Goal: Find contact information: Find contact information

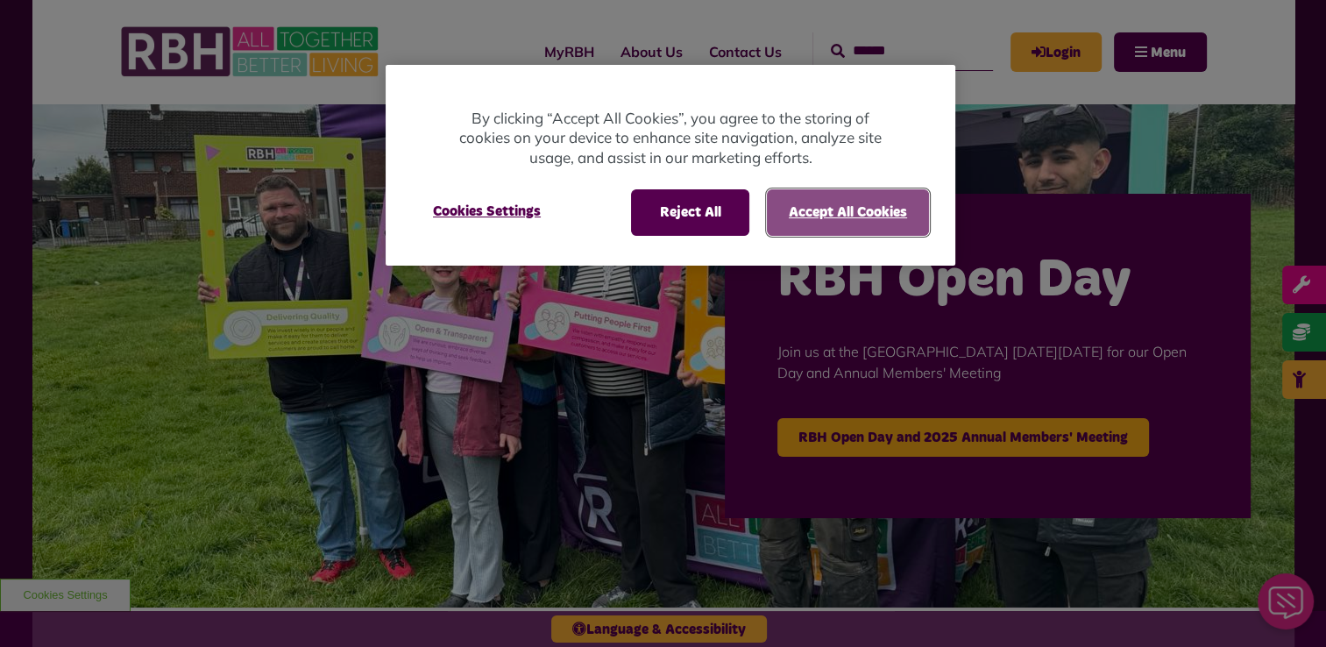
click at [855, 216] on button "Accept All Cookies" at bounding box center [848, 212] width 162 height 46
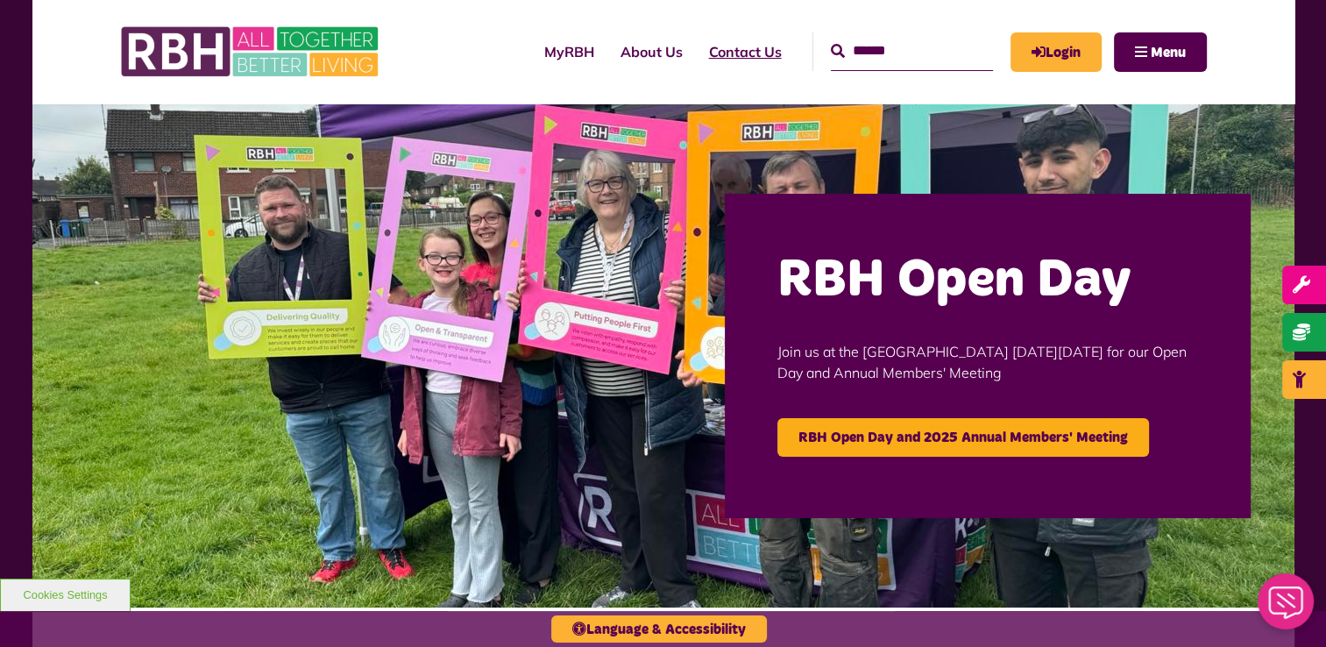
click at [722, 58] on link "Contact Us" at bounding box center [745, 51] width 99 height 47
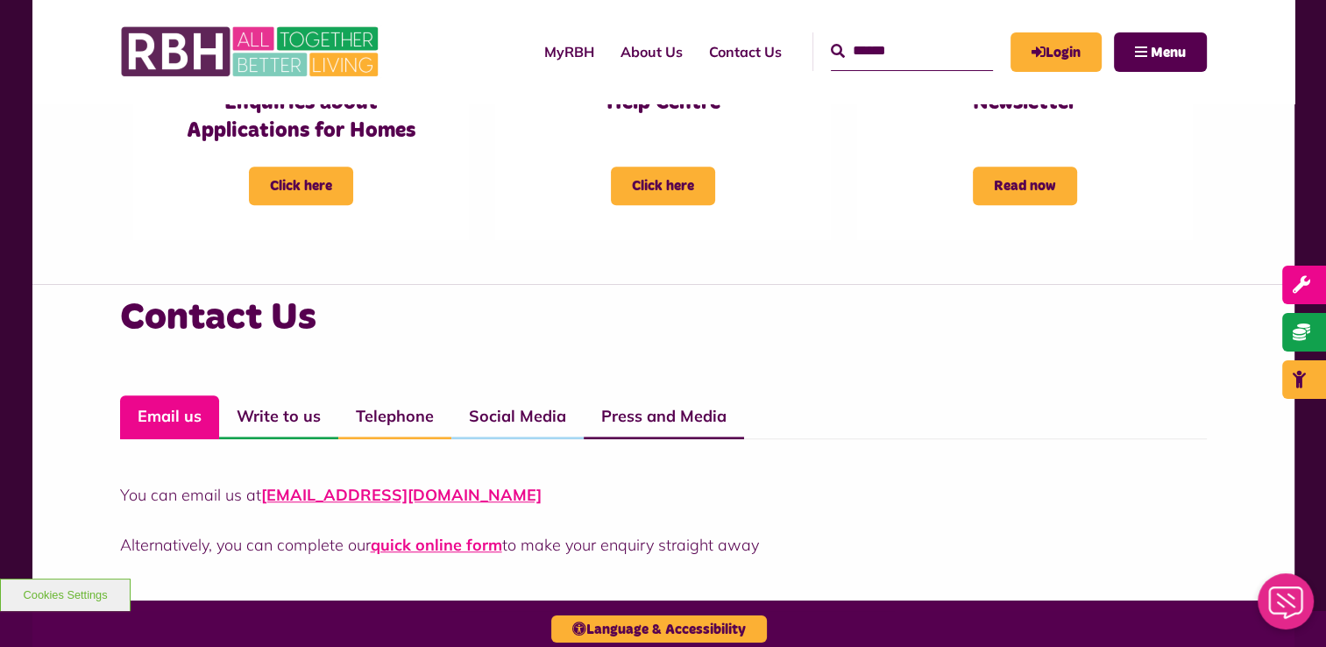
scroll to position [1052, 0]
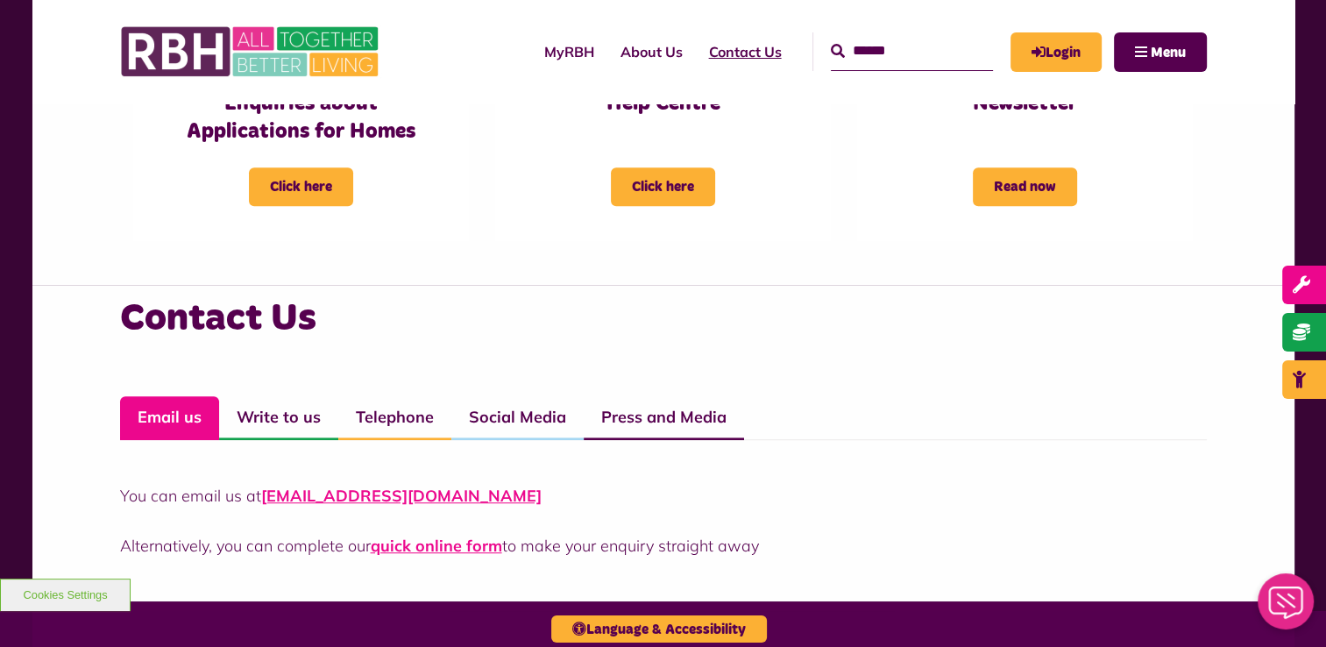
click at [718, 53] on link "Contact Us" at bounding box center [745, 51] width 99 height 47
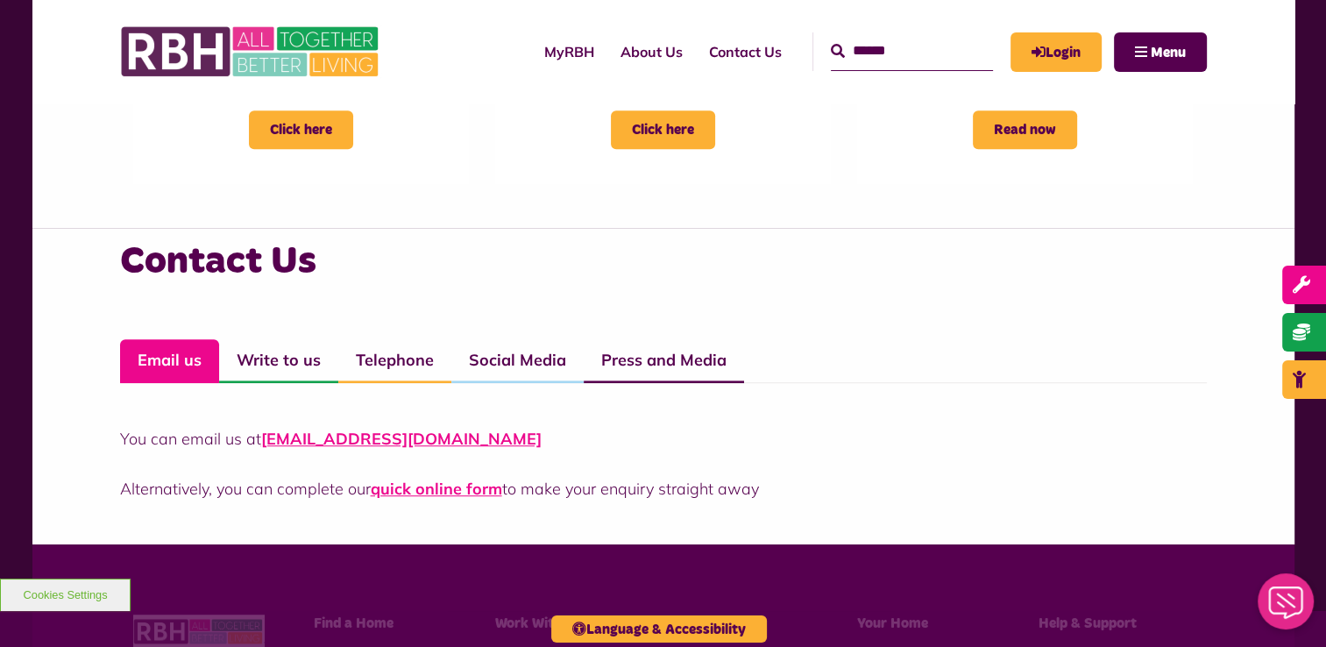
scroll to position [1139, 0]
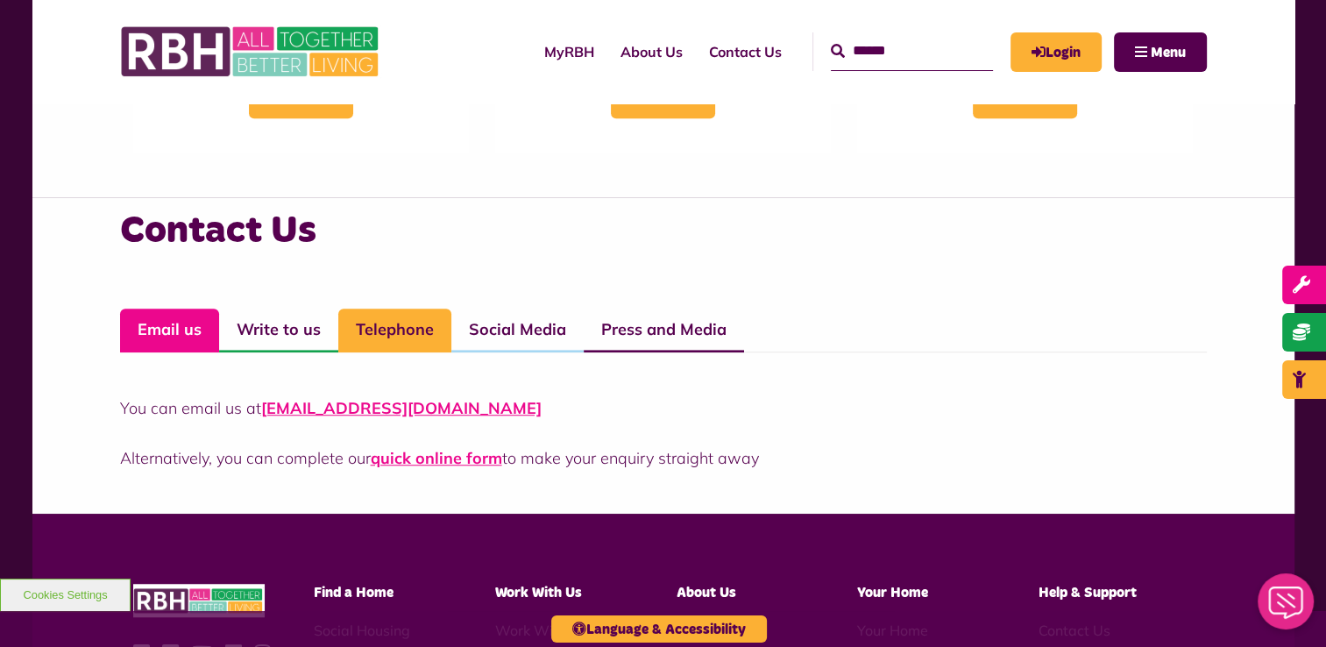
click at [392, 328] on link "Telephone" at bounding box center [394, 331] width 113 height 44
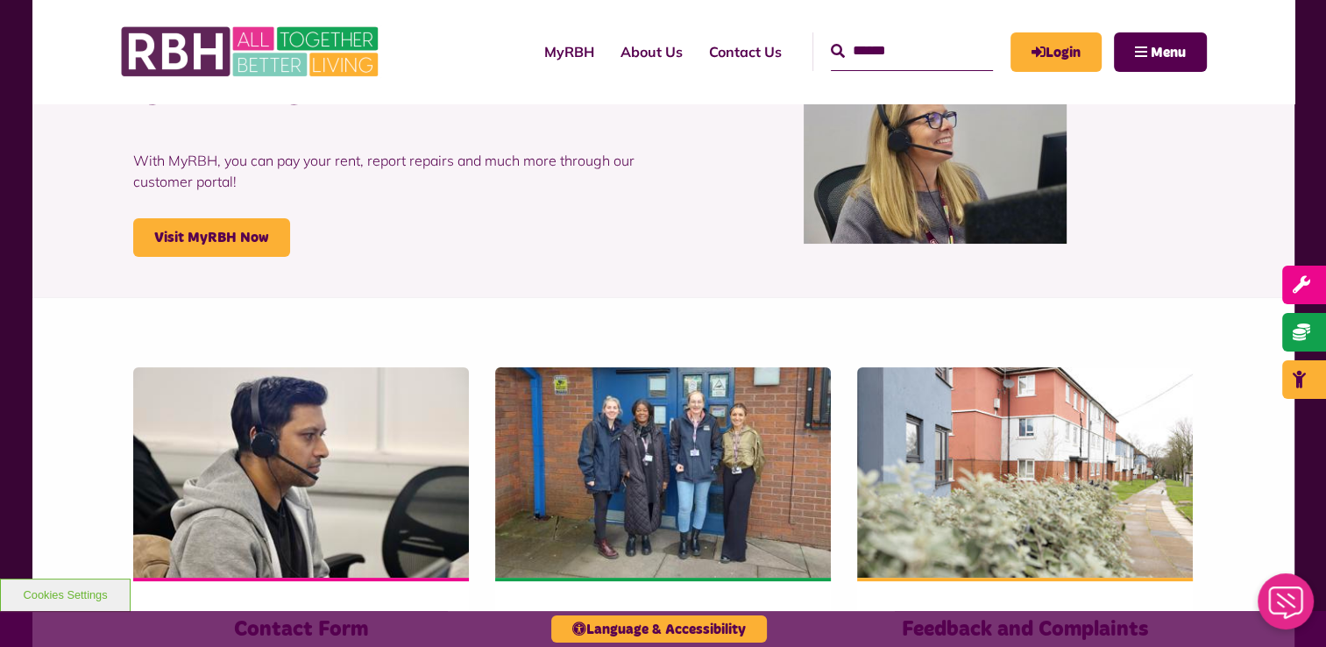
scroll to position [0, 0]
